Goal: Transaction & Acquisition: Purchase product/service

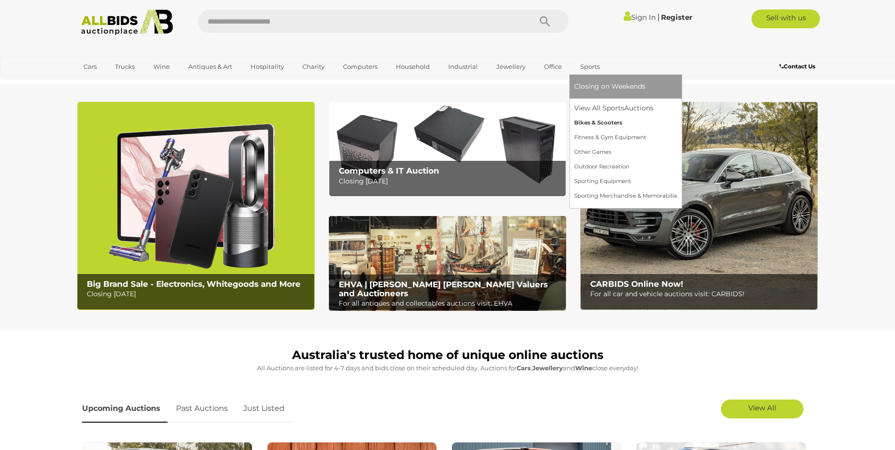
click at [597, 123] on link "Bikes & Scooters" at bounding box center [625, 123] width 103 height 15
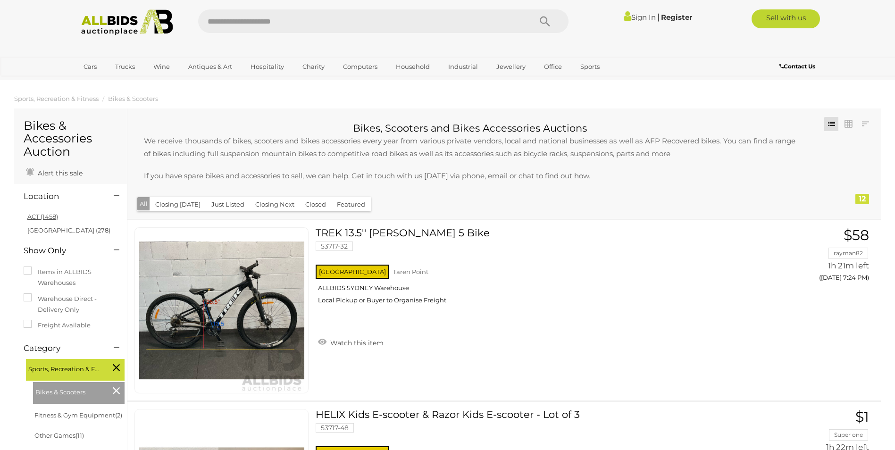
click at [48, 219] on link "ACT (1458)" at bounding box center [42, 217] width 31 height 8
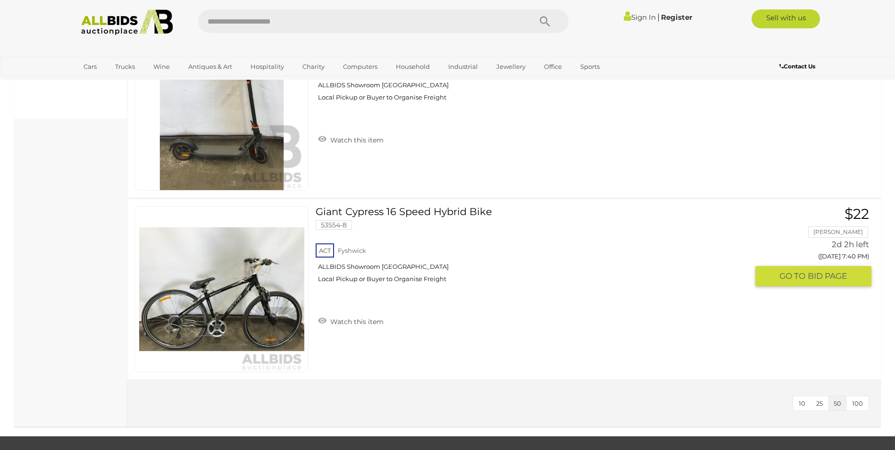
scroll to position [189, 0]
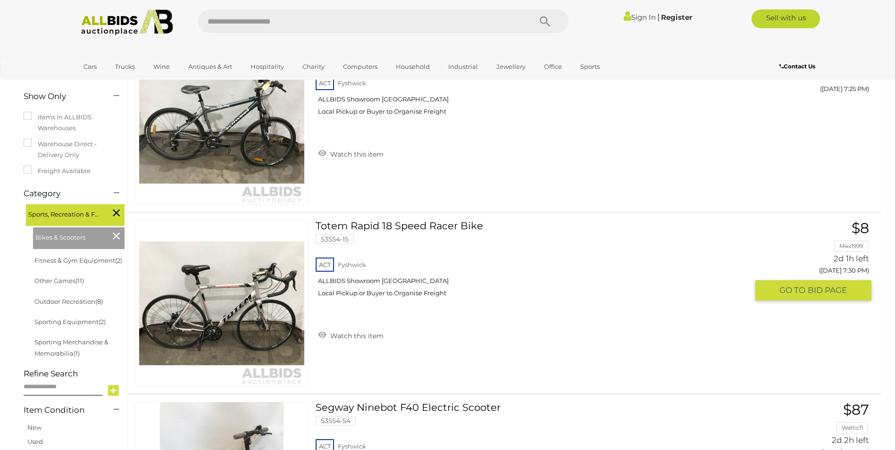
click at [269, 334] on img at bounding box center [221, 303] width 165 height 165
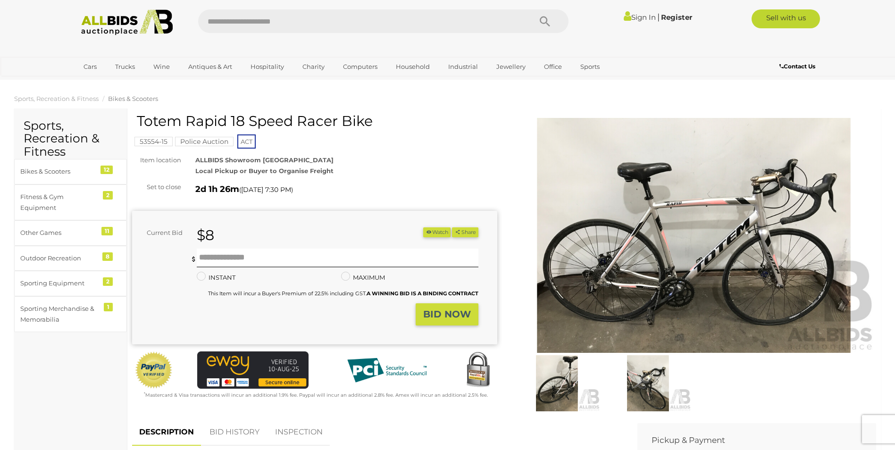
drag, startPoint x: 138, startPoint y: 121, endPoint x: 381, endPoint y: 126, distance: 243.6
click at [381, 126] on h1 "Totem Rapid 18 Speed Racer Bike" at bounding box center [316, 121] width 358 height 16
drag, startPoint x: 381, startPoint y: 126, endPoint x: 359, endPoint y: 120, distance: 22.8
copy h1 "Totem Rapid 18 Speed Racer Bike"
